Goal: Information Seeking & Learning: Learn about a topic

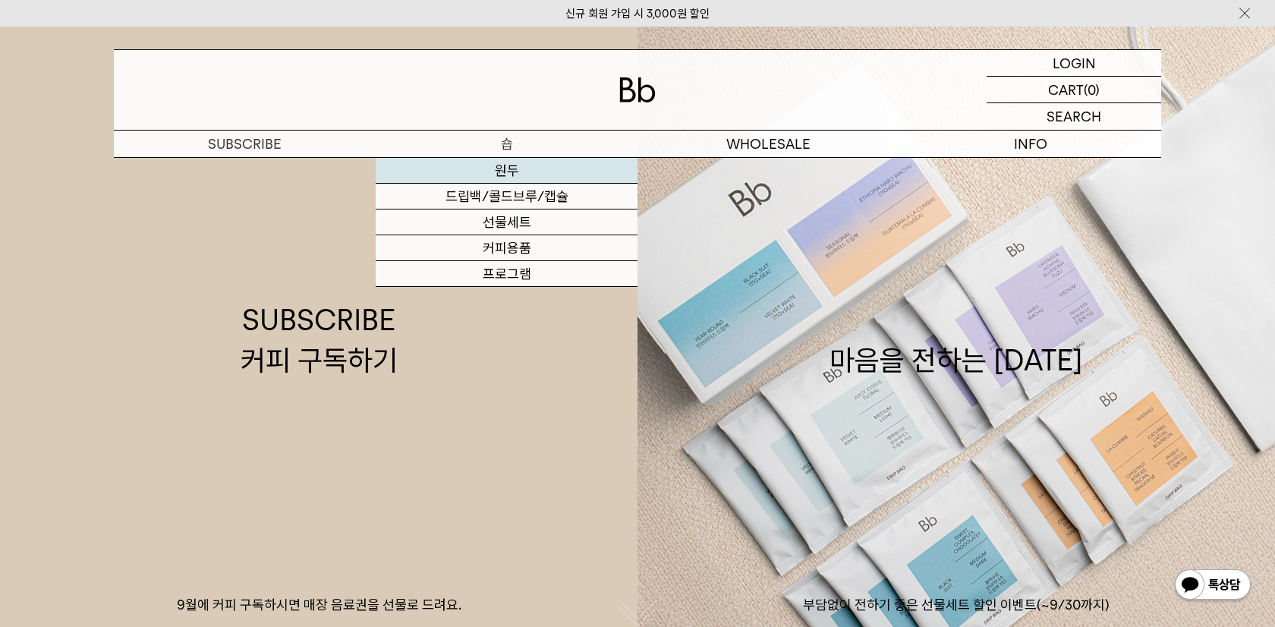
click at [511, 165] on link "원두" at bounding box center [507, 171] width 262 height 26
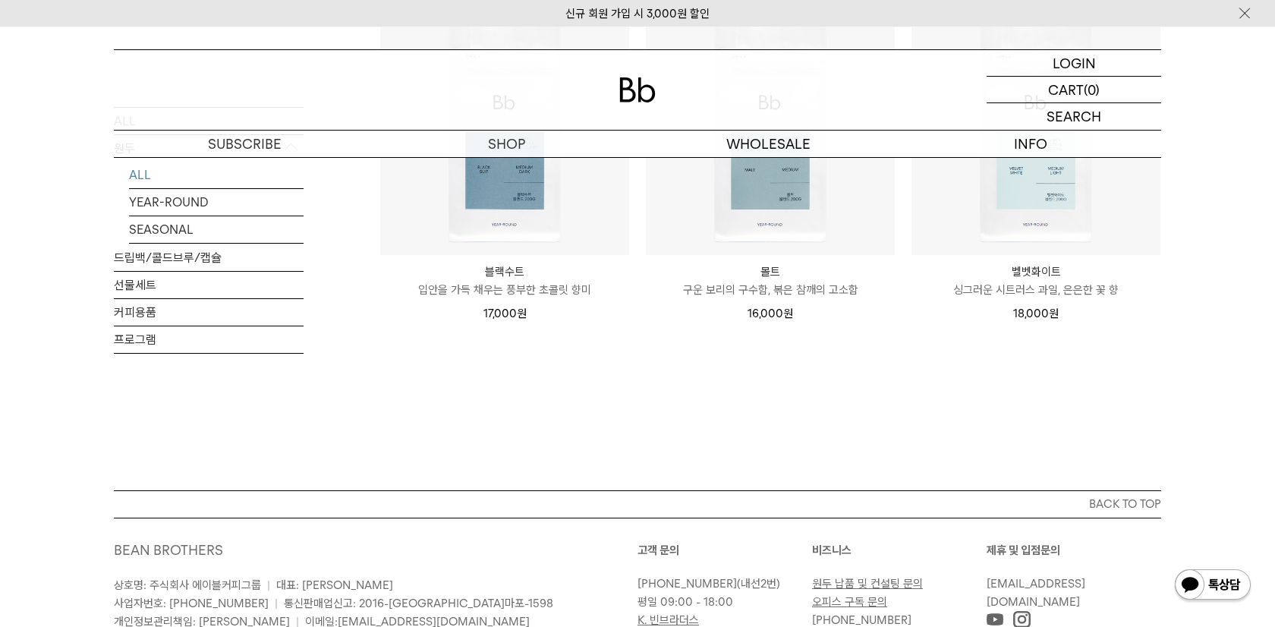
scroll to position [1450, 0]
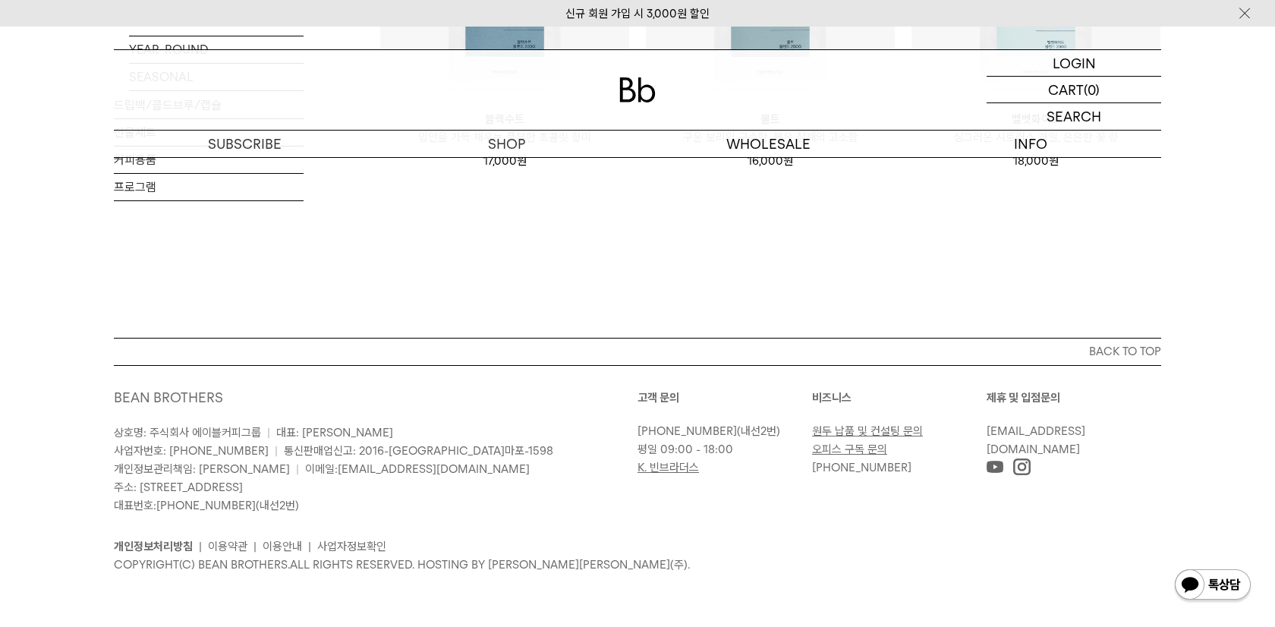
click at [752, 548] on ul "개인정보처리방침 | 이용약관 | 이용안내 | 사업자정보확인" at bounding box center [637, 546] width 1047 height 18
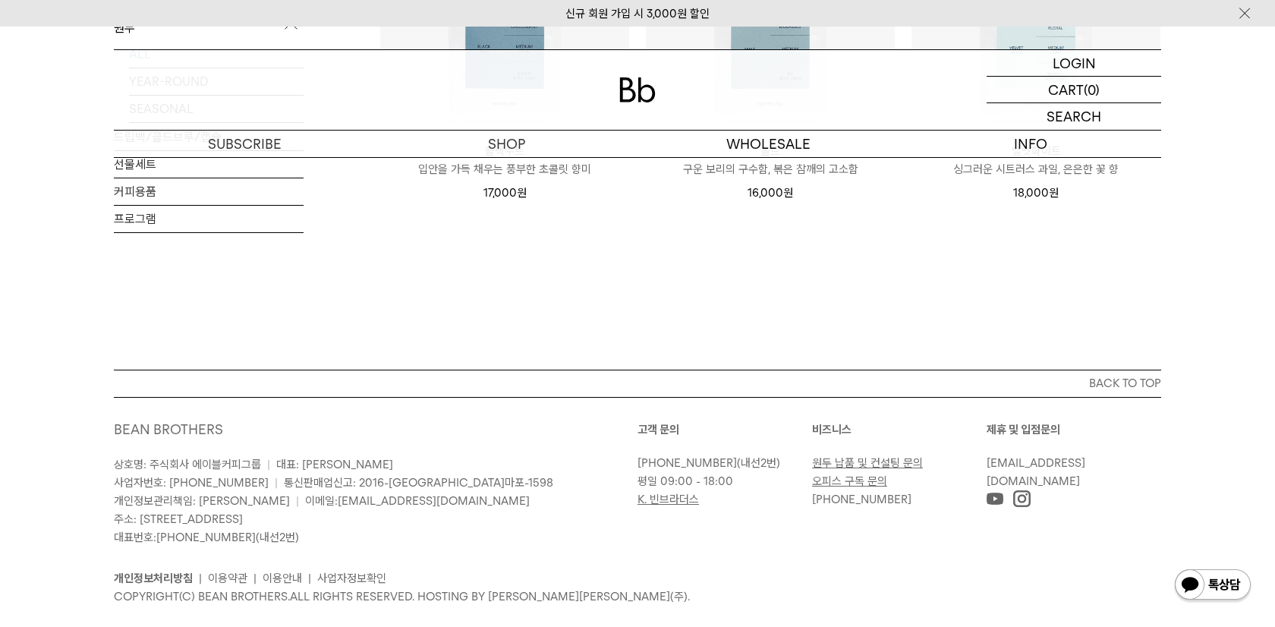
scroll to position [1414, 0]
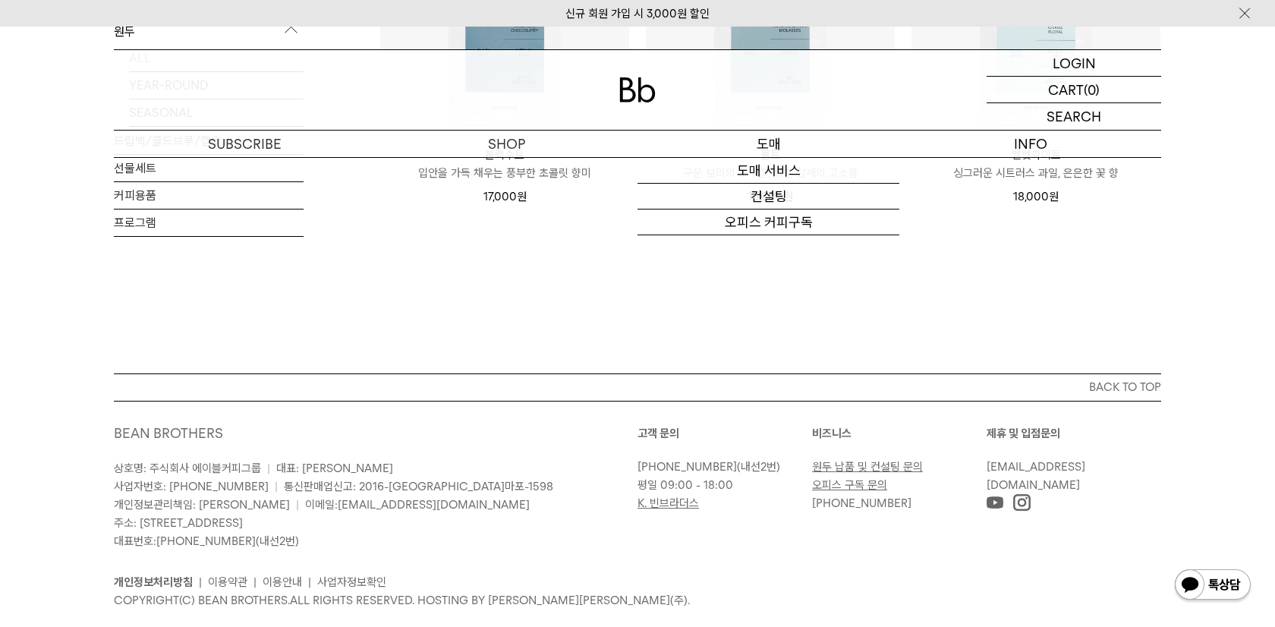
click at [797, 139] on p "도매" at bounding box center [768, 144] width 262 height 27
click at [769, 146] on p "도매" at bounding box center [768, 144] width 262 height 27
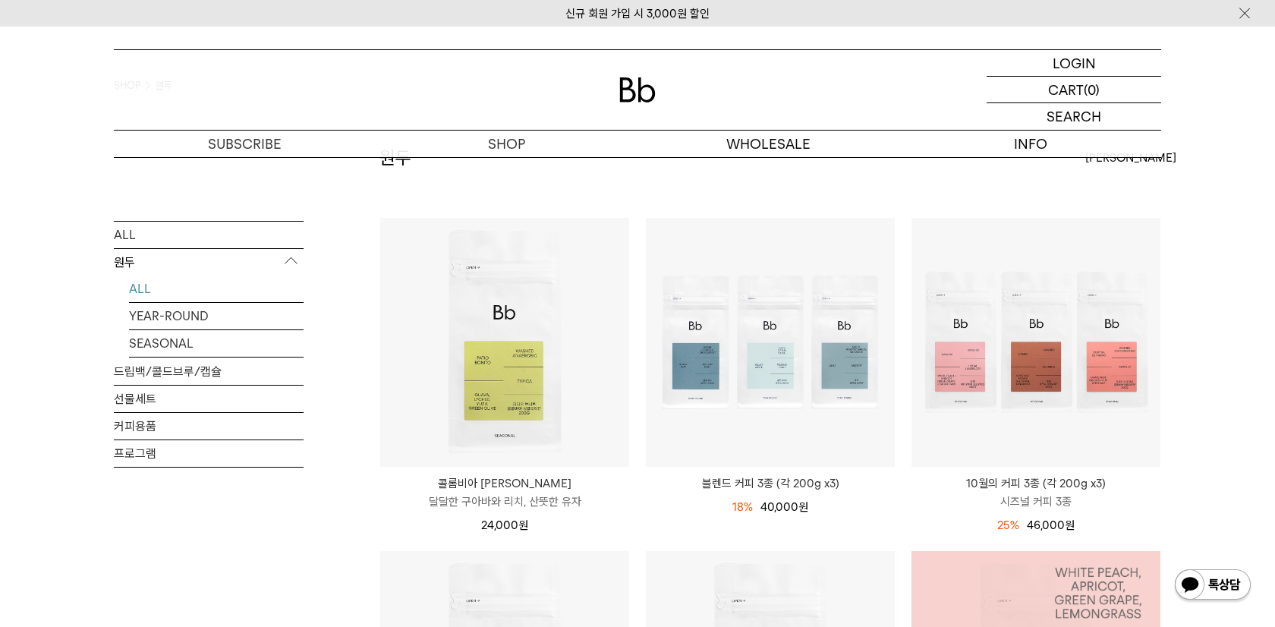
scroll to position [0, 0]
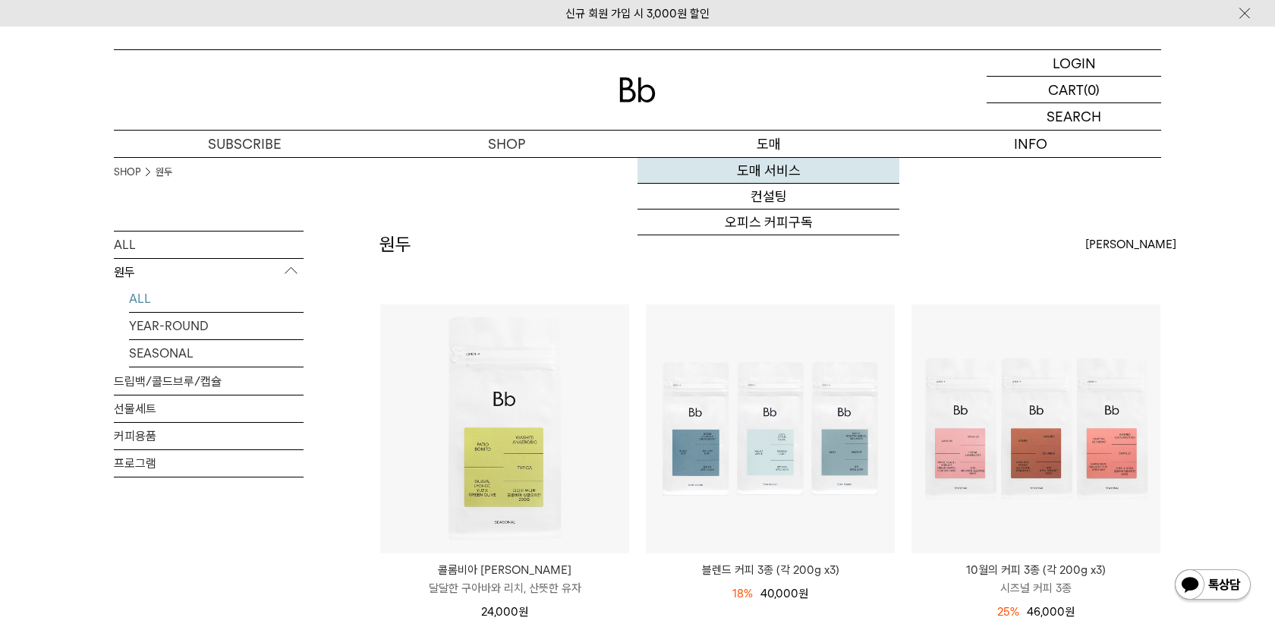
click at [747, 170] on link "도매 서비스" at bounding box center [768, 171] width 262 height 26
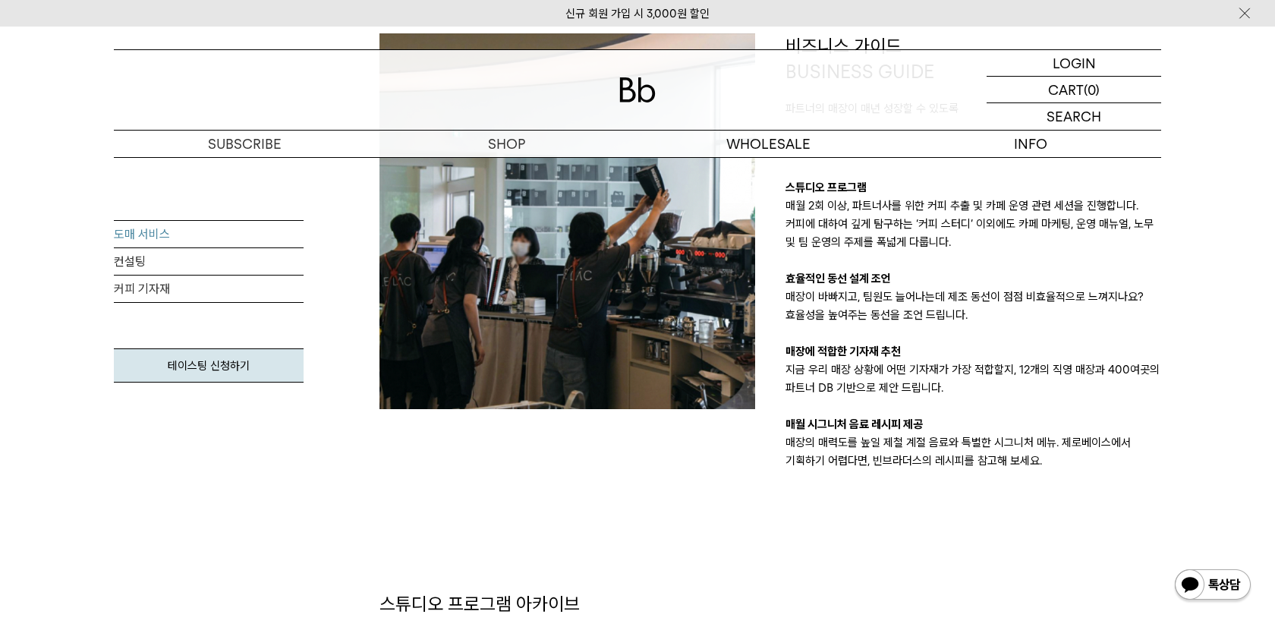
scroll to position [1380, 0]
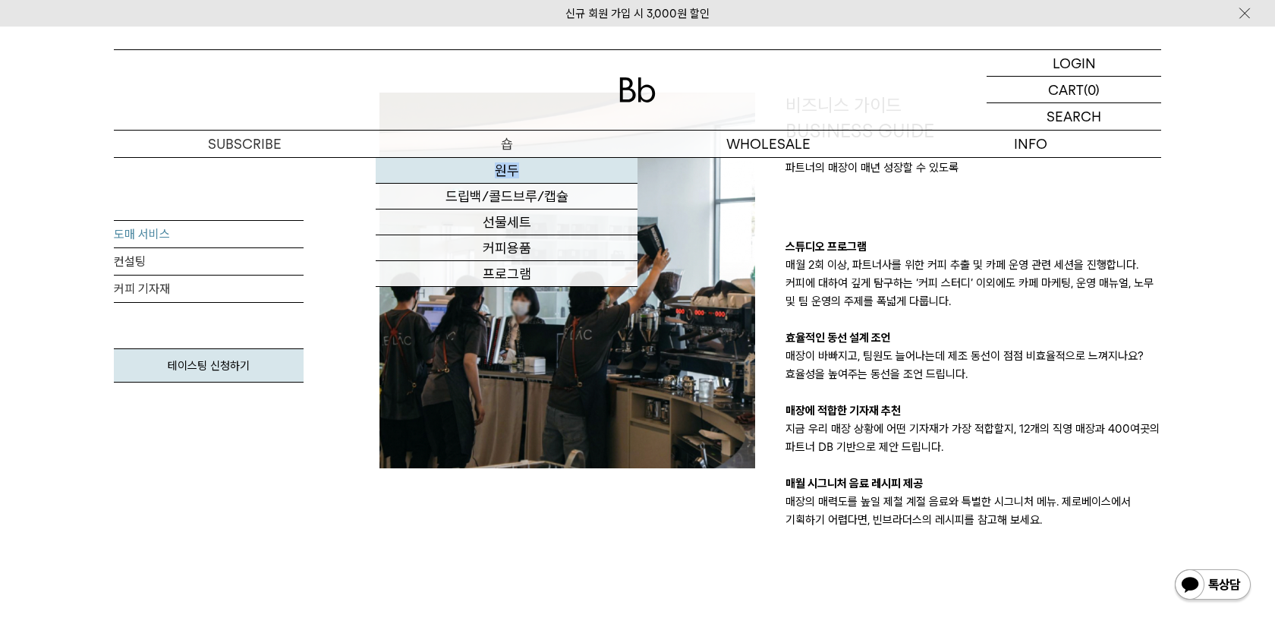
click at [502, 173] on link "원두" at bounding box center [507, 171] width 262 height 26
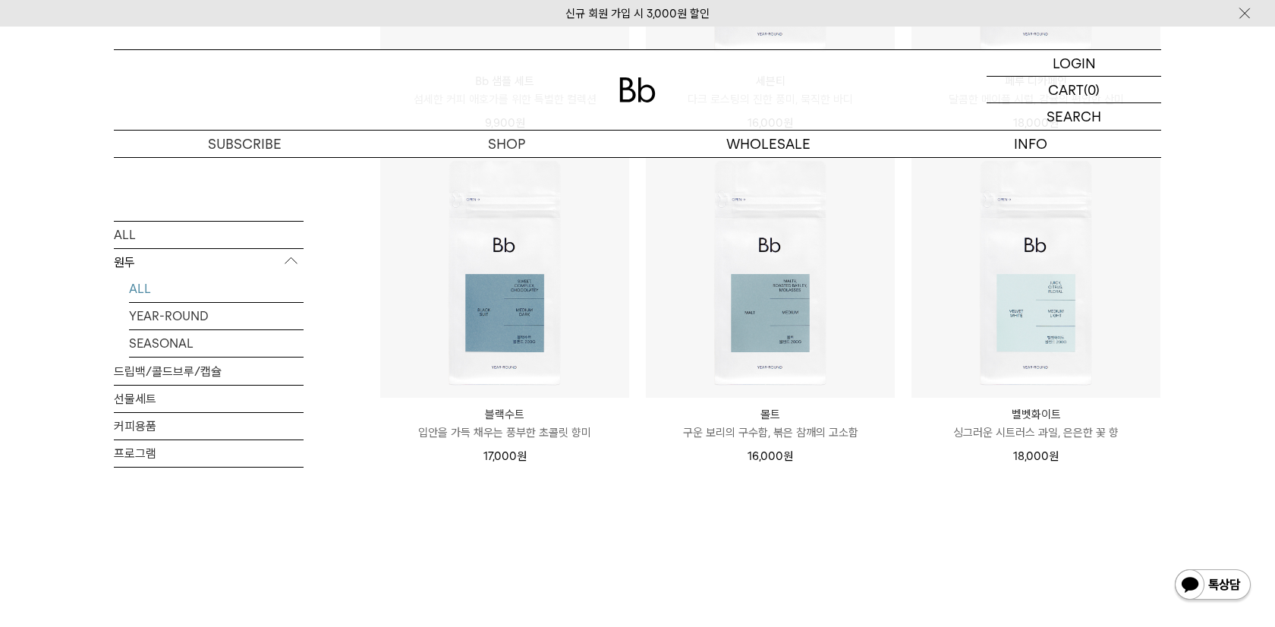
scroll to position [1140, 0]
